Goal: Information Seeking & Learning: Find contact information

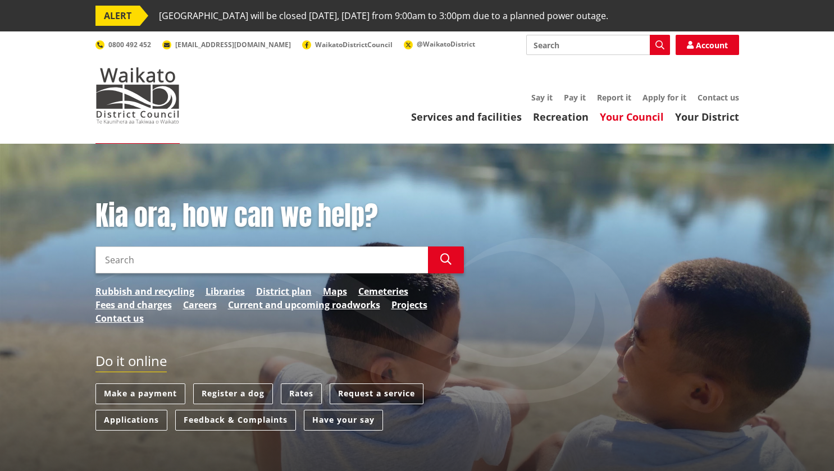
click at [632, 116] on link "Your Council" at bounding box center [632, 116] width 64 height 13
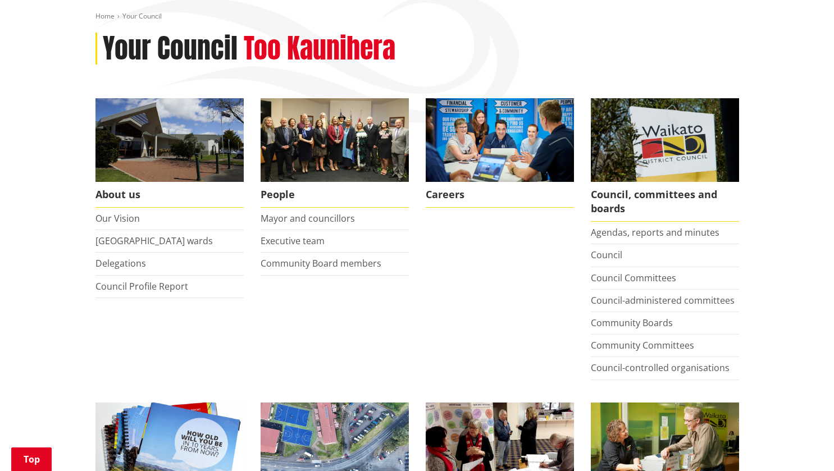
scroll to position [169, 0]
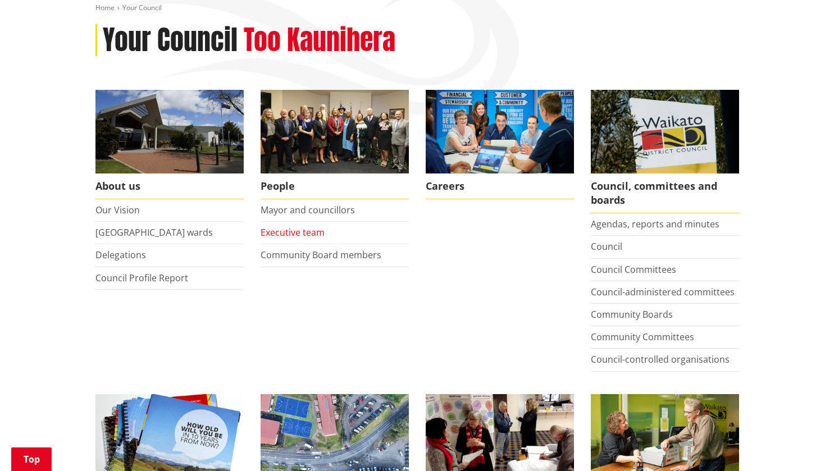
click at [306, 231] on link "Executive team" at bounding box center [293, 232] width 64 height 12
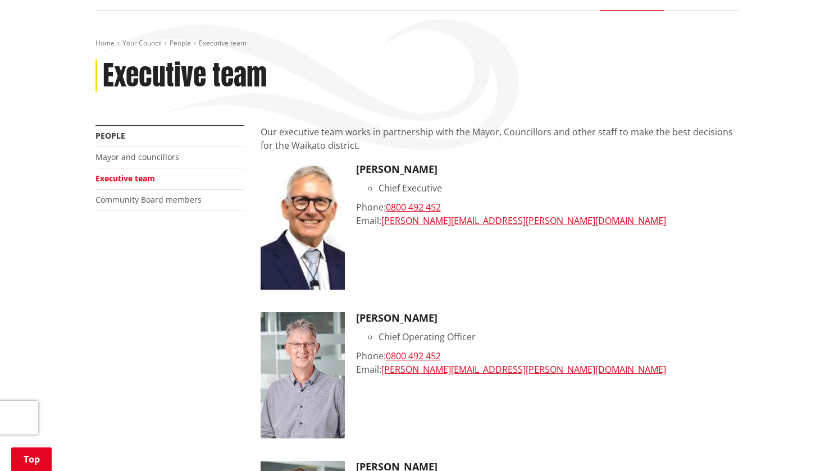
scroll to position [169, 0]
